Goal: Task Accomplishment & Management: Complete application form

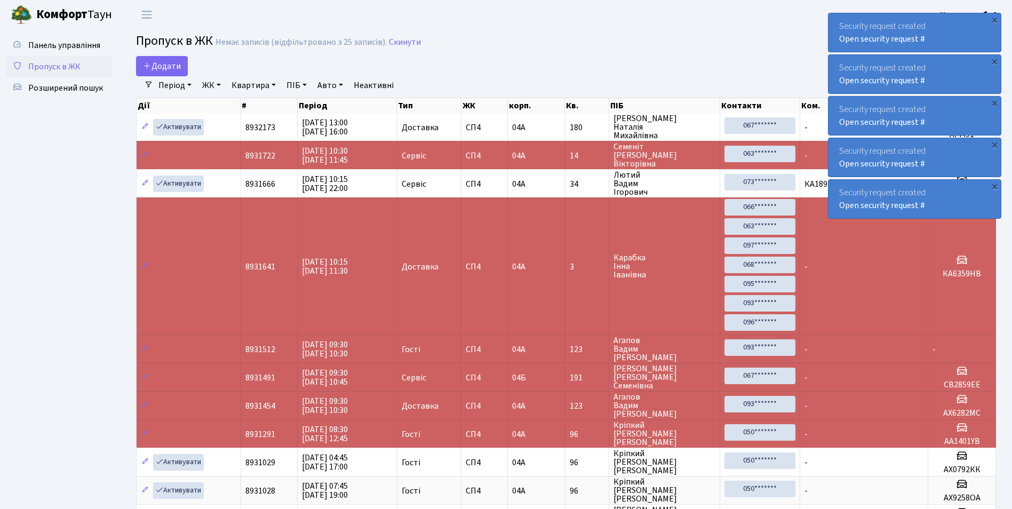
select select "25"
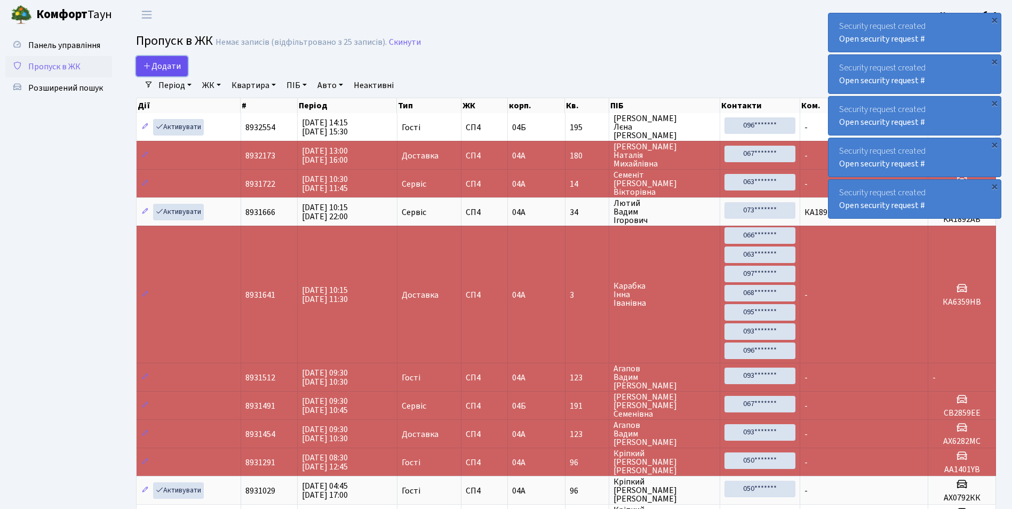
click at [167, 63] on span "Додати" at bounding box center [162, 66] width 38 height 12
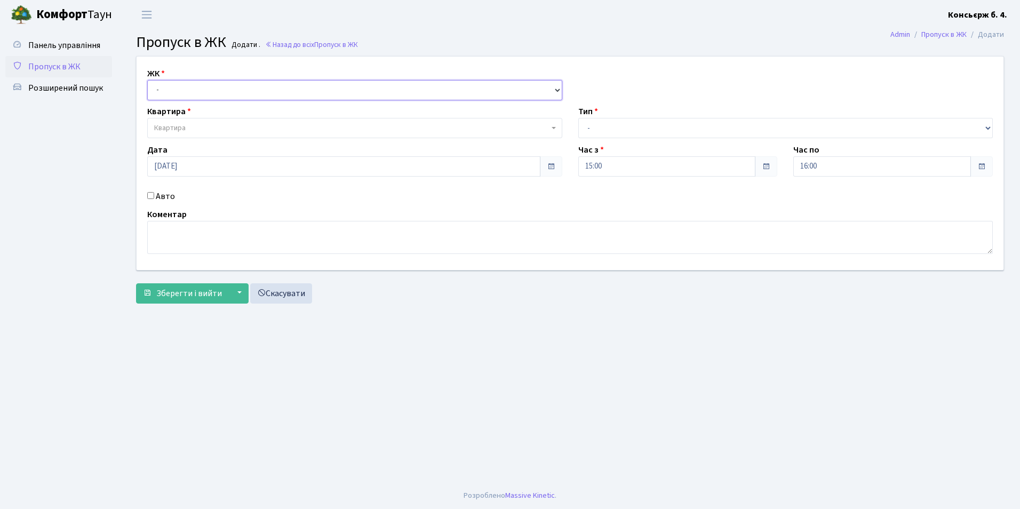
click at [161, 87] on select "- СП4, Столичне шосе, 5" at bounding box center [354, 90] width 415 height 20
select select "325"
click at [147, 80] on select "- СП4, Столичне шосе, 5" at bounding box center [354, 90] width 415 height 20
select select
click at [190, 126] on span "Квартира" at bounding box center [351, 128] width 395 height 11
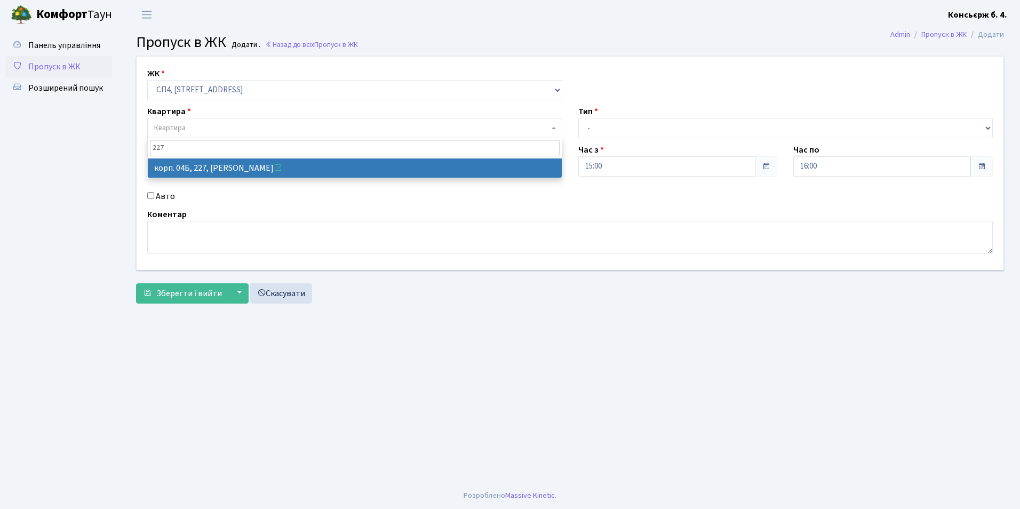
type input "227"
select select "21255"
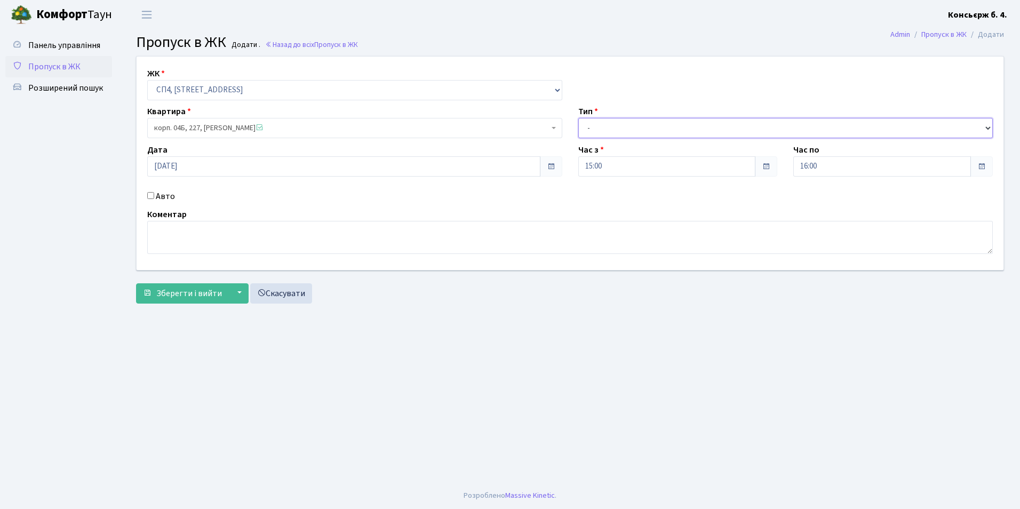
click at [588, 127] on select "- Доставка Таксі Гості Сервіс" at bounding box center [785, 128] width 415 height 20
select select "2"
click at [578, 118] on select "- Доставка Таксі Гості Сервіс" at bounding box center [785, 128] width 415 height 20
click at [149, 195] on input "Авто" at bounding box center [150, 195] width 7 height 7
checkbox input "true"
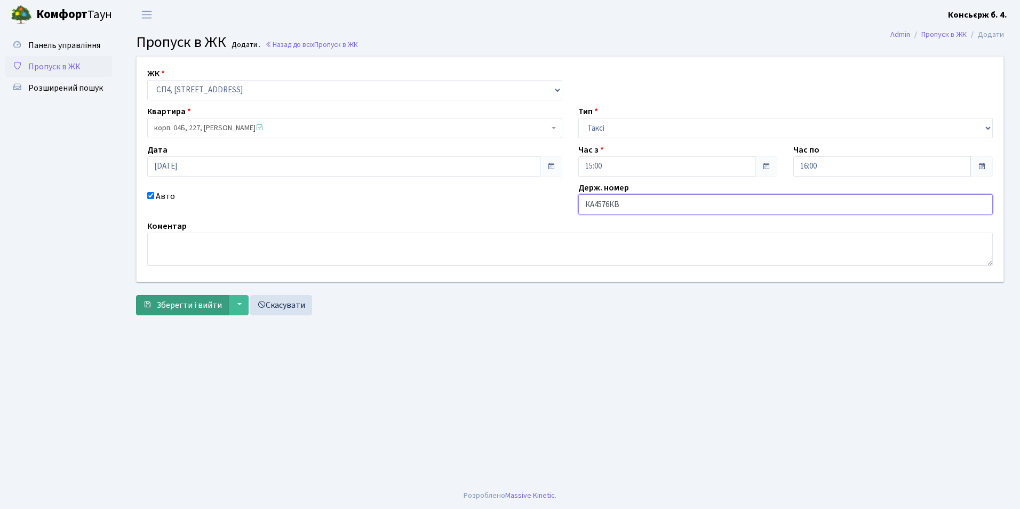
type input "КА4576КВ"
click at [176, 301] on span "Зберегти і вийти" at bounding box center [189, 305] width 66 height 12
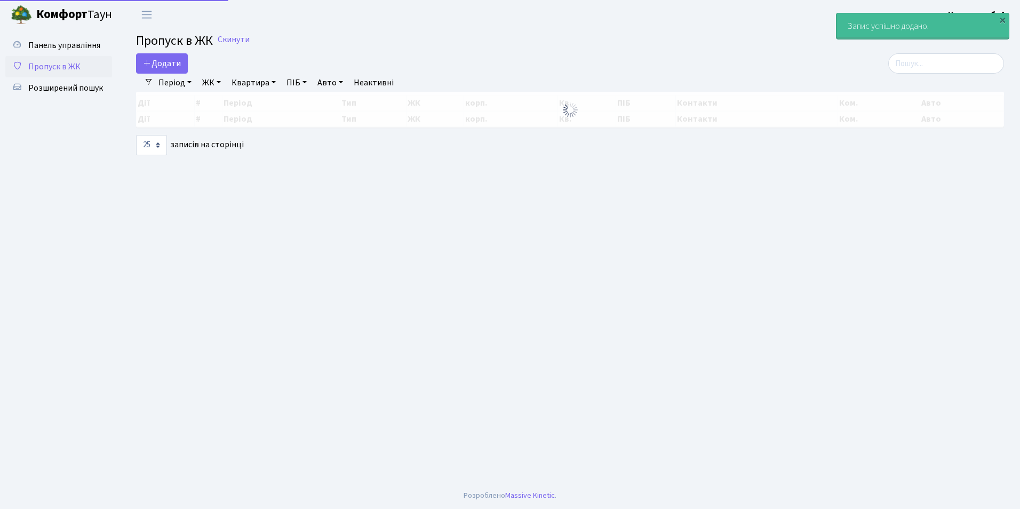
select select "25"
